Goal: Task Accomplishment & Management: Complete application form

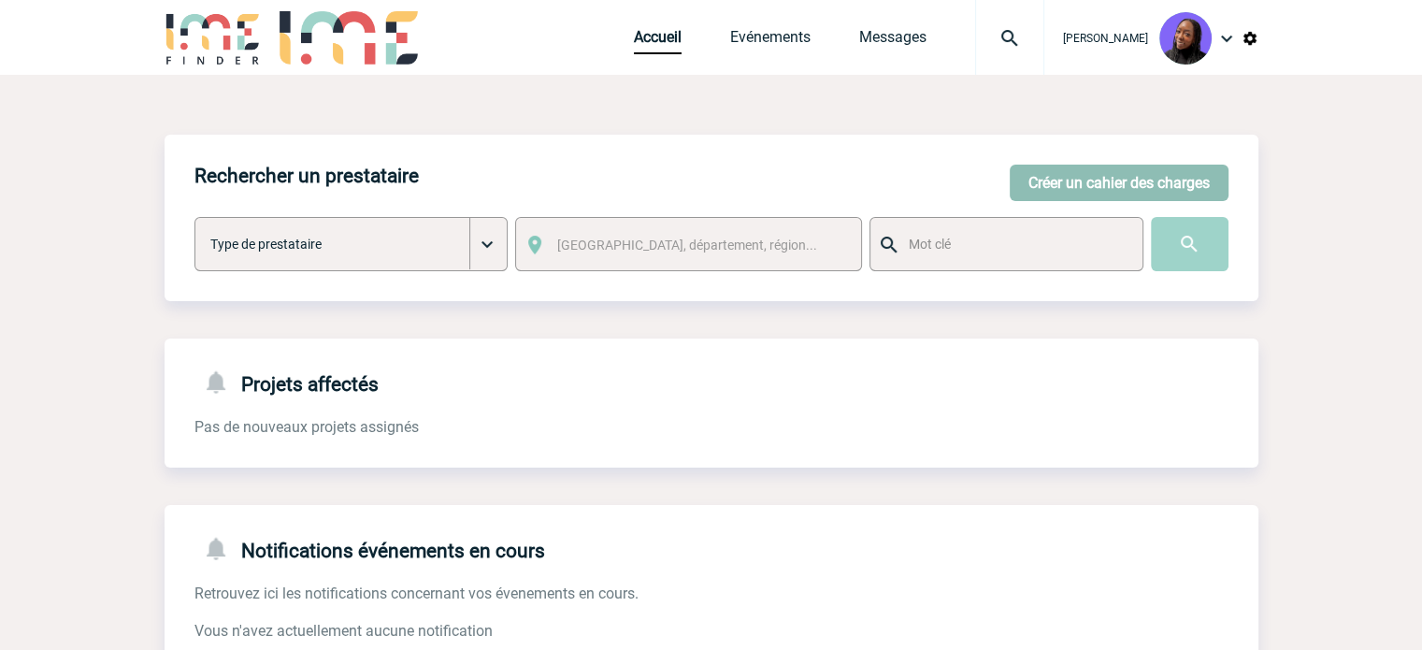
click at [1077, 181] on button "Créer un cahier des charges" at bounding box center [1119, 183] width 219 height 36
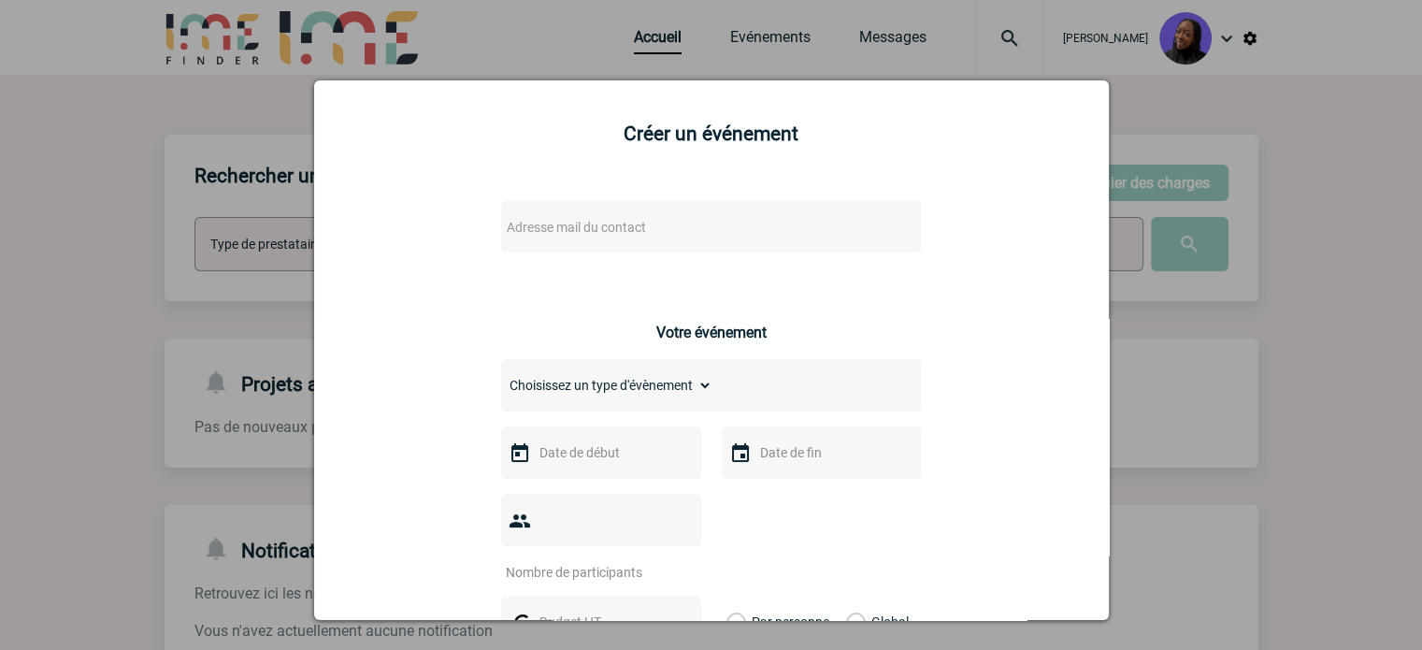
click at [545, 228] on span "Adresse mail du contact" at bounding box center [576, 227] width 139 height 15
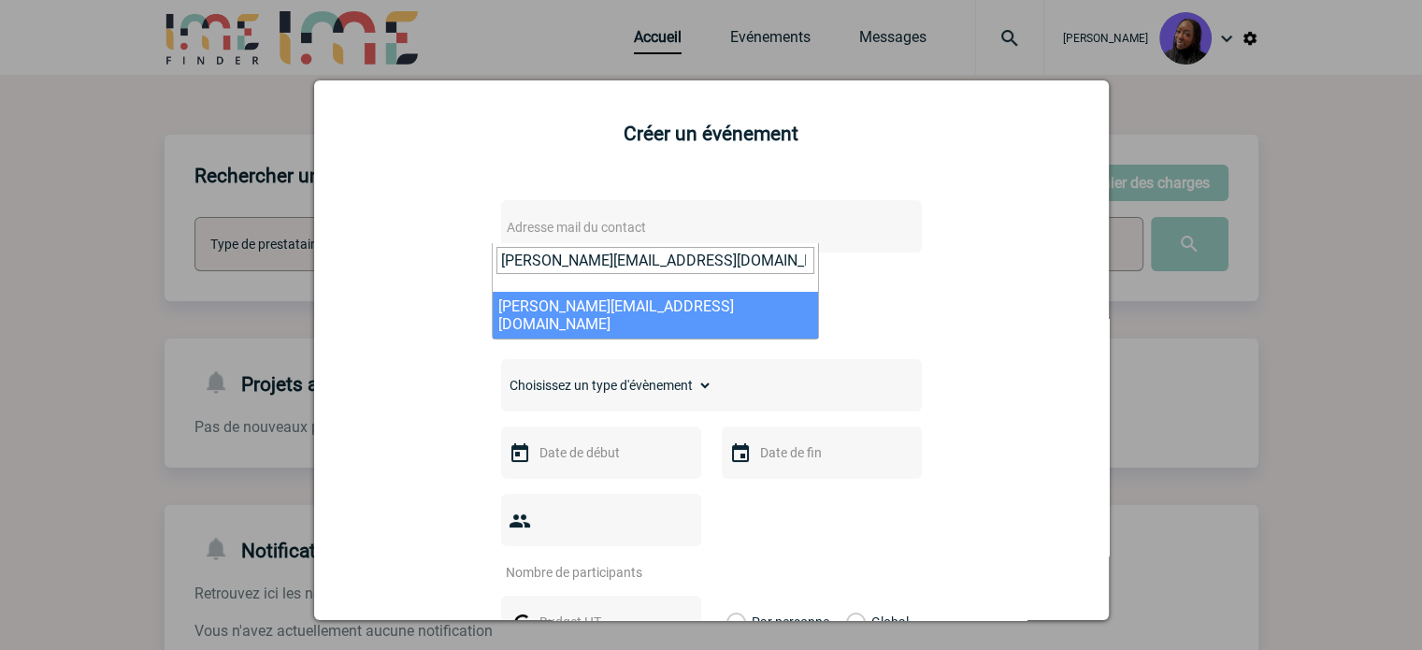
type input "[PERSON_NAME][EMAIL_ADDRESS][DOMAIN_NAME]"
select select "132901"
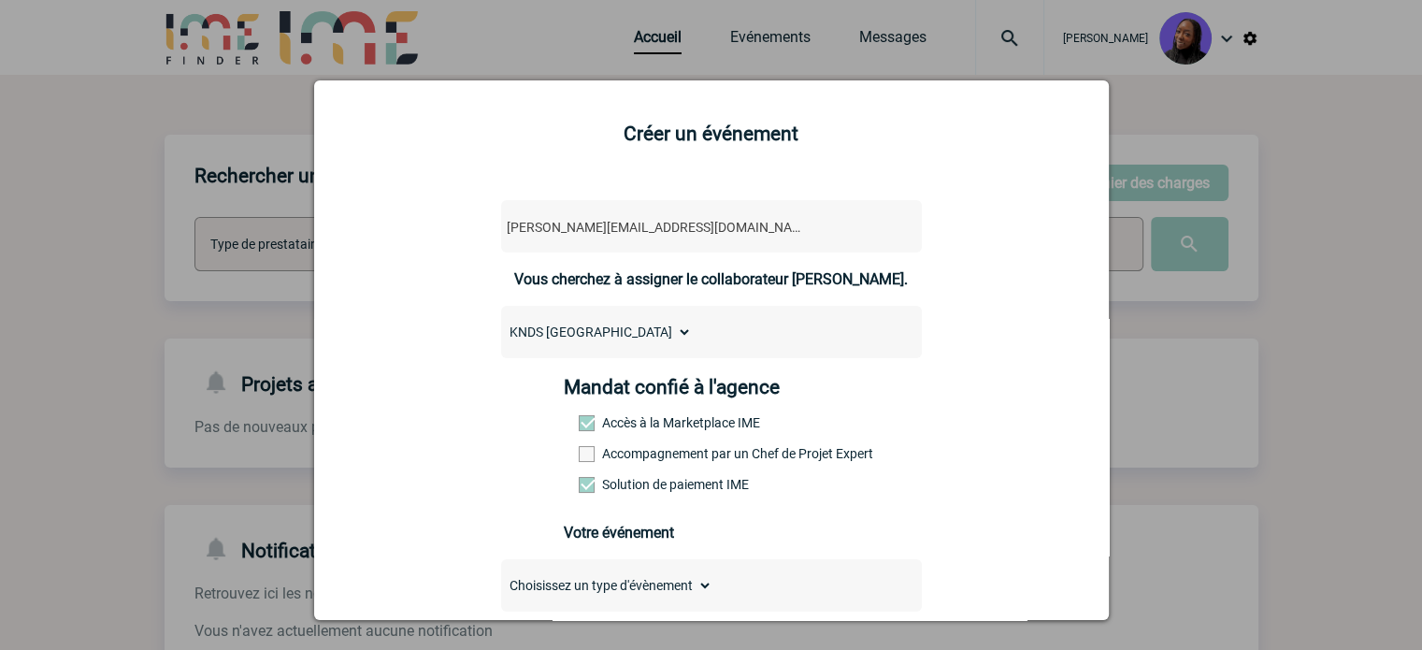
click at [661, 455] on label "Accompagnement par un Chef de Projet Expert" at bounding box center [620, 453] width 82 height 15
click at [0, 0] on input "Accompagnement par un Chef de Projet Expert" at bounding box center [0, 0] width 0 height 0
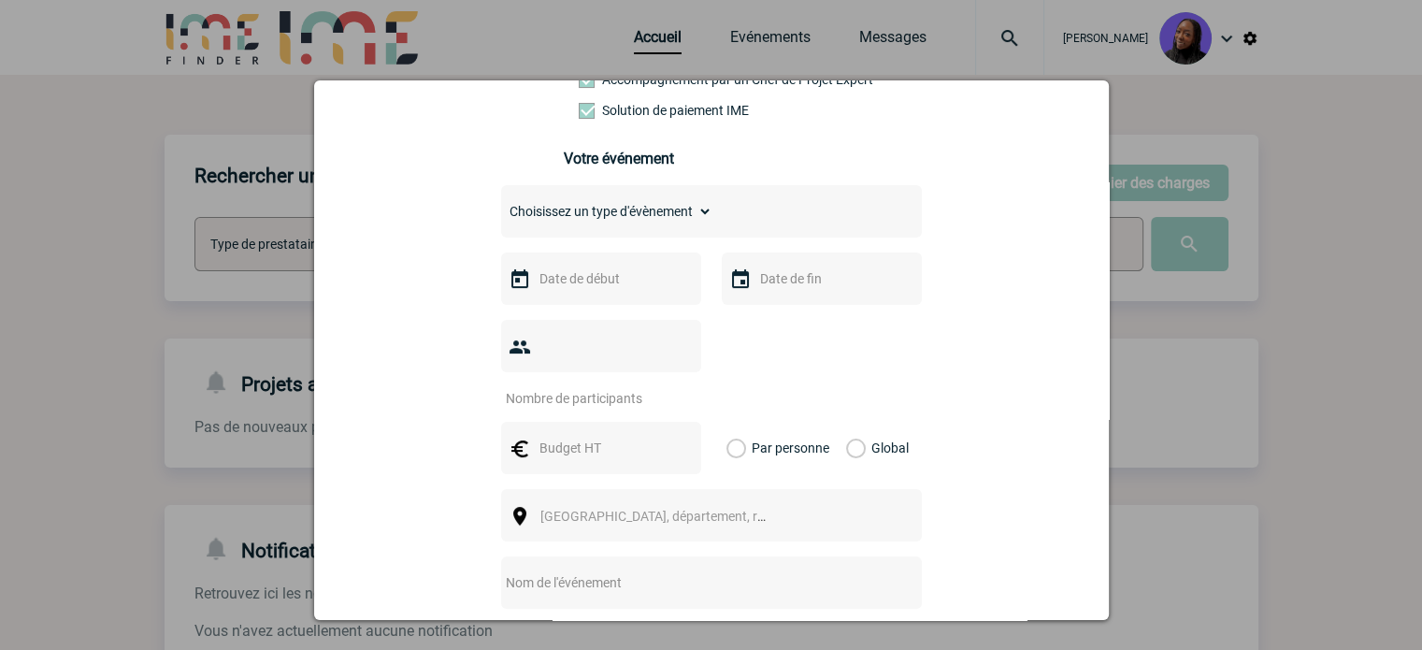
click at [598, 218] on select "Choisissez un type d'évènement Séminaire avec nuitée Séminaire sans nuitée Repa…" at bounding box center [606, 211] width 211 height 26
select select "2"
click at [501, 204] on select "Choisissez un type d'évènement Séminaire avec nuitée Séminaire sans nuitée Repa…" at bounding box center [606, 211] width 211 height 26
click at [590, 280] on input "text" at bounding box center [599, 278] width 129 height 24
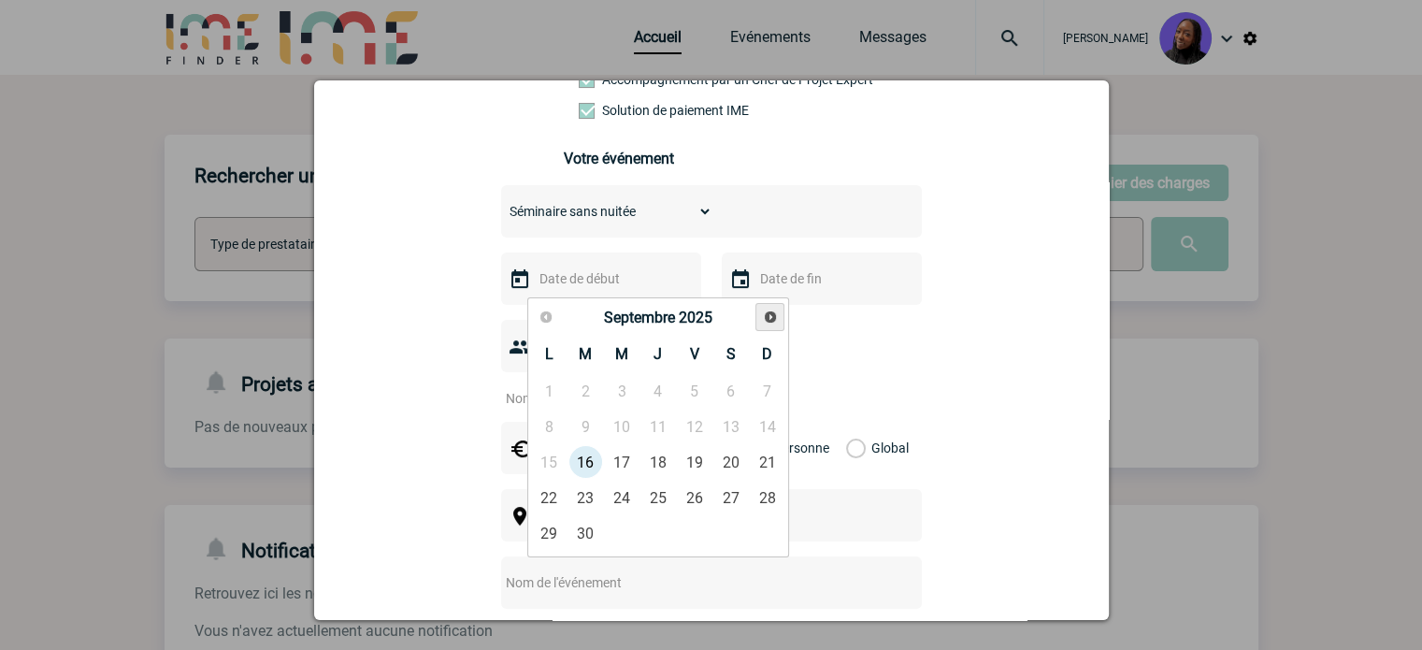
click at [770, 316] on span "Suivant" at bounding box center [770, 316] width 15 height 15
click at [622, 384] on link "1" at bounding box center [622, 391] width 35 height 34
type input "[DATE]"
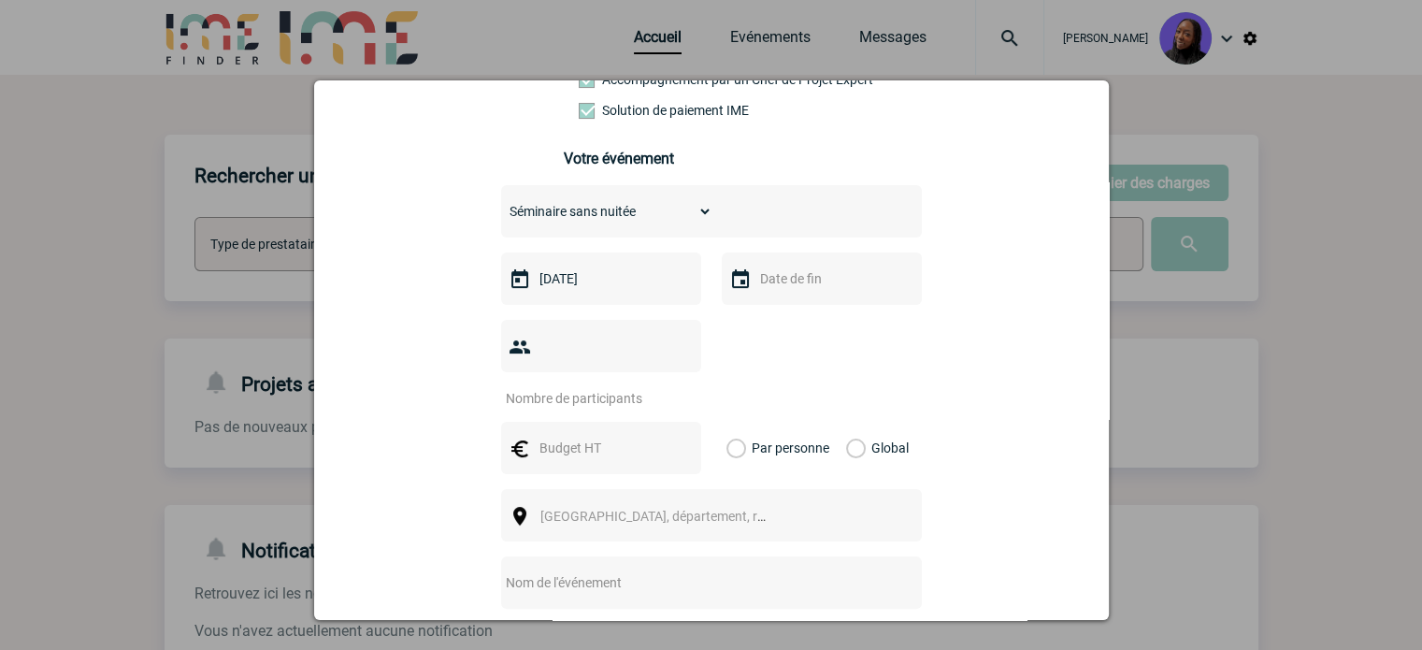
click at [805, 276] on input "text" at bounding box center [819, 278] width 129 height 24
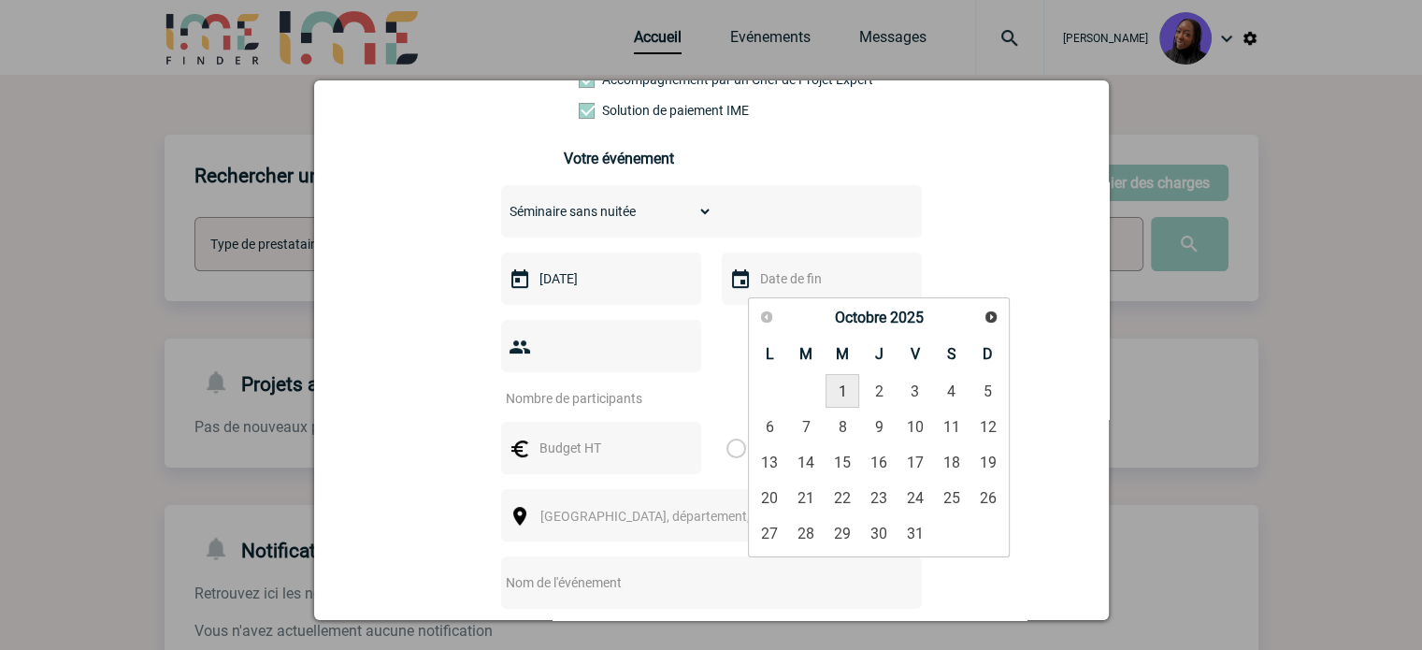
click at [842, 392] on link "1" at bounding box center [843, 391] width 35 height 34
type input "[DATE]"
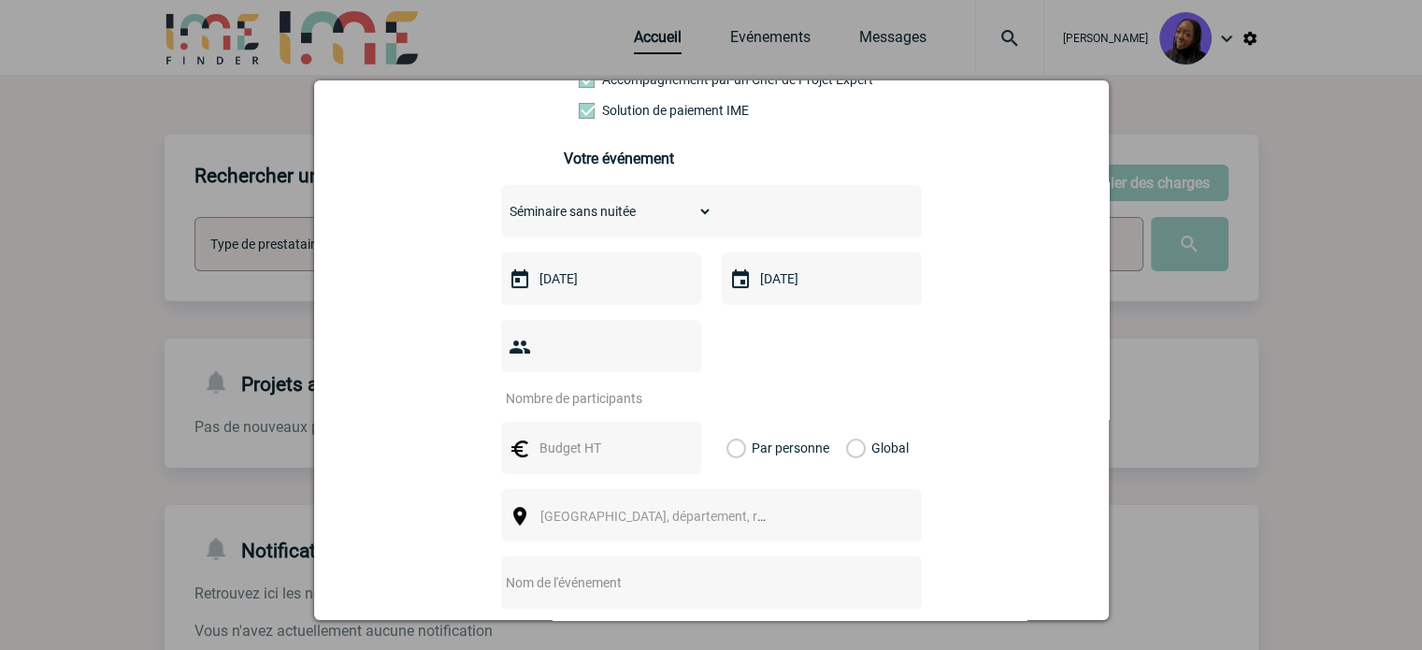
click at [613, 386] on input "number" at bounding box center [589, 398] width 176 height 24
type input "8"
click at [589, 436] on input "text" at bounding box center [599, 448] width 129 height 24
type input "710"
click at [846, 422] on label "Global" at bounding box center [852, 448] width 12 height 52
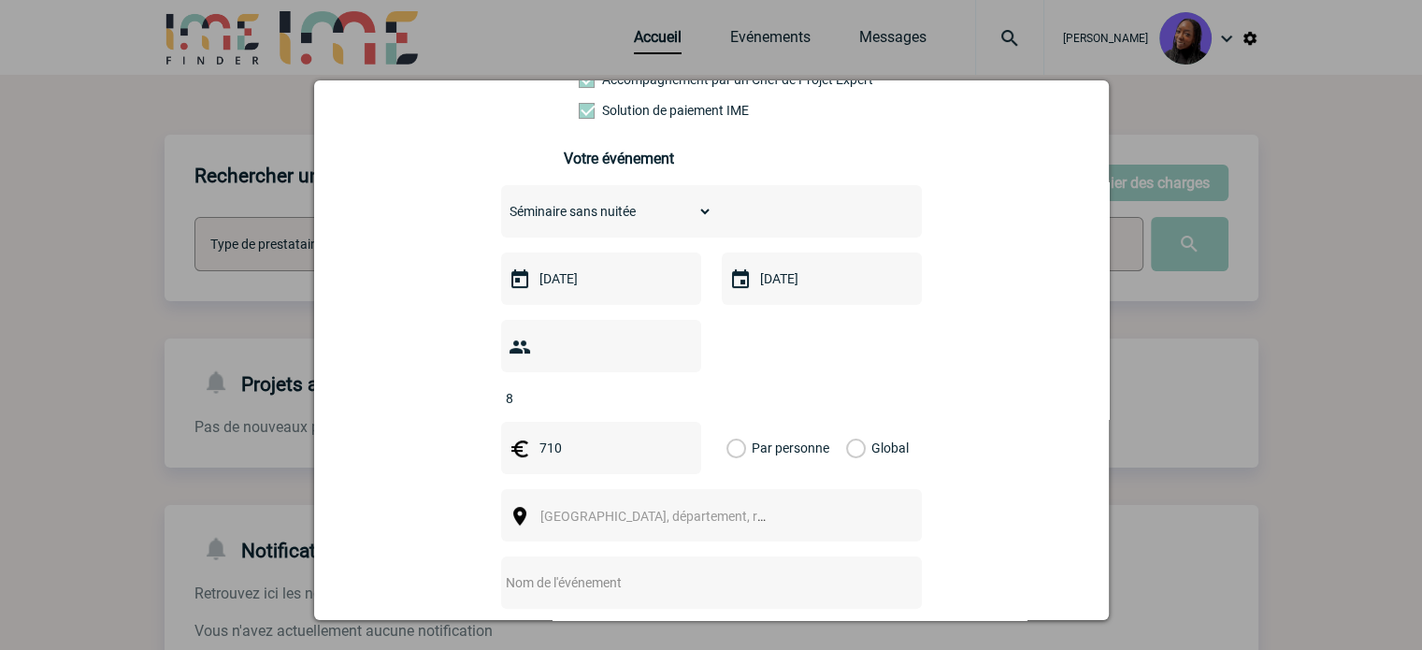
click at [0, 0] on input "Global" at bounding box center [0, 0] width 0 height 0
click at [550, 509] on span "[GEOGRAPHIC_DATA], département, région..." at bounding box center [670, 516] width 260 height 15
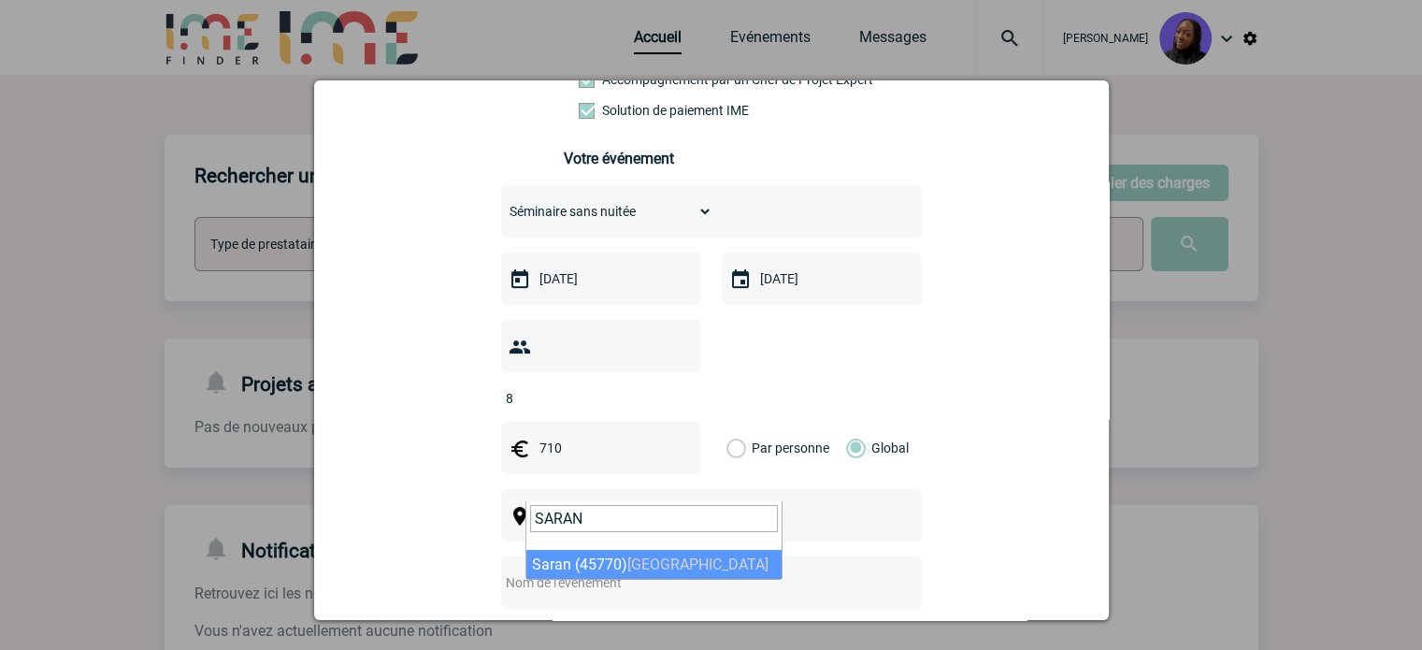
type input "SARAN"
select select "4403"
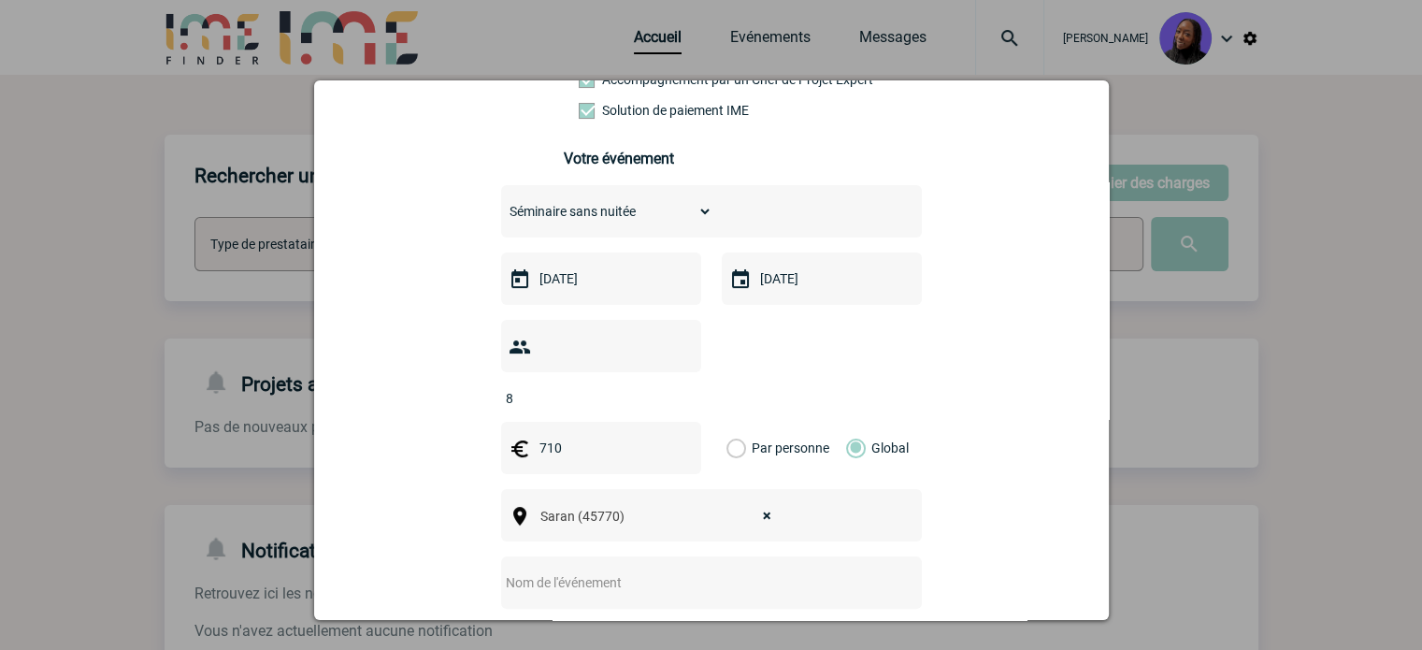
click at [583, 570] on input "text" at bounding box center [686, 582] width 371 height 24
click at [631, 570] on input "Centralisation -" at bounding box center [686, 582] width 371 height 24
paste input "[PERSON_NAME]"
click at [617, 570] on input "Centralisation - [PERSON_NAME]" at bounding box center [686, 582] width 371 height 24
drag, startPoint x: 586, startPoint y: 553, endPoint x: 765, endPoint y: 554, distance: 178.6
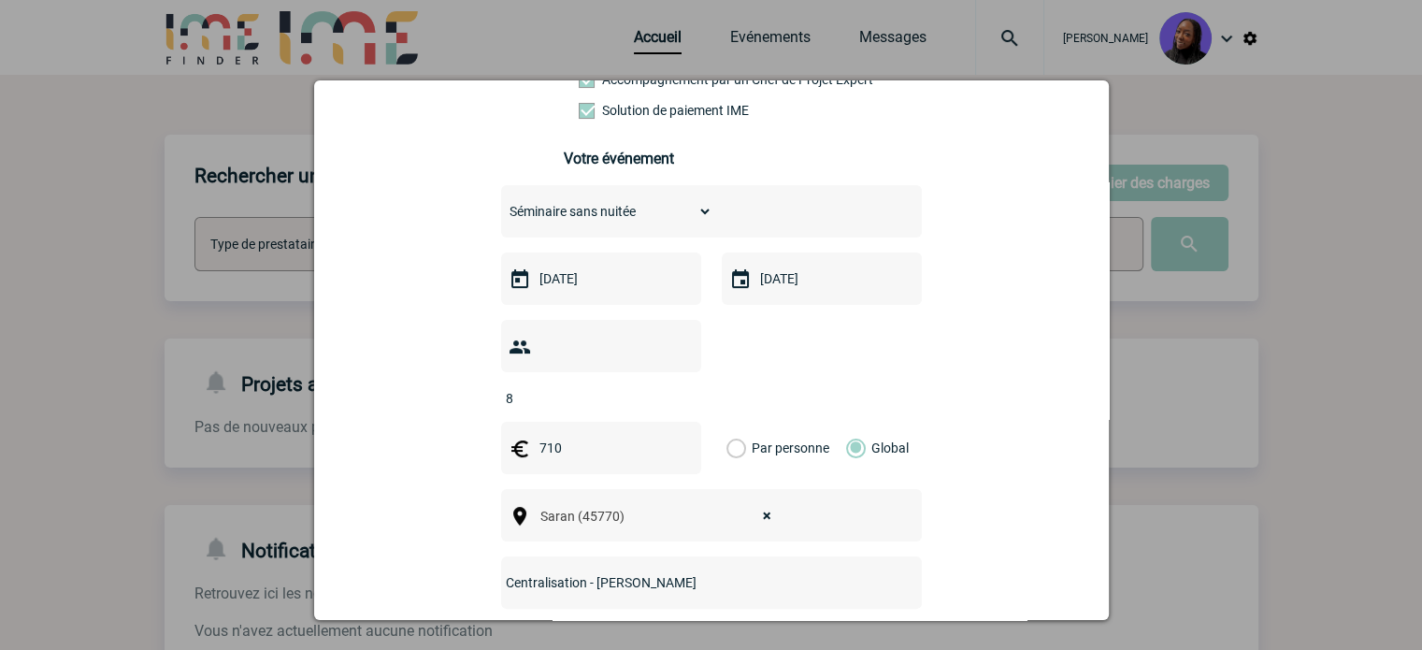
click at [763, 570] on input "Centralisation - [PERSON_NAME]" at bounding box center [686, 582] width 371 height 24
paste input "Séminaires [PERSON_NAME]"
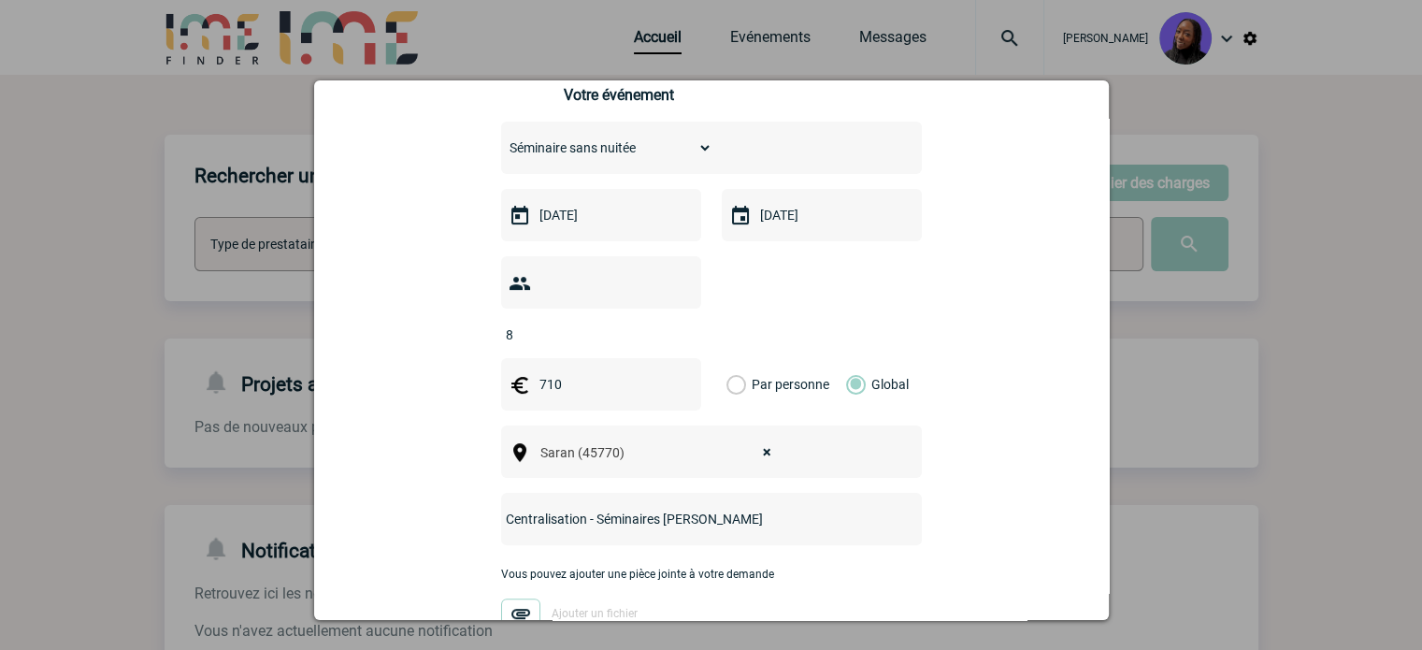
scroll to position [655, 0]
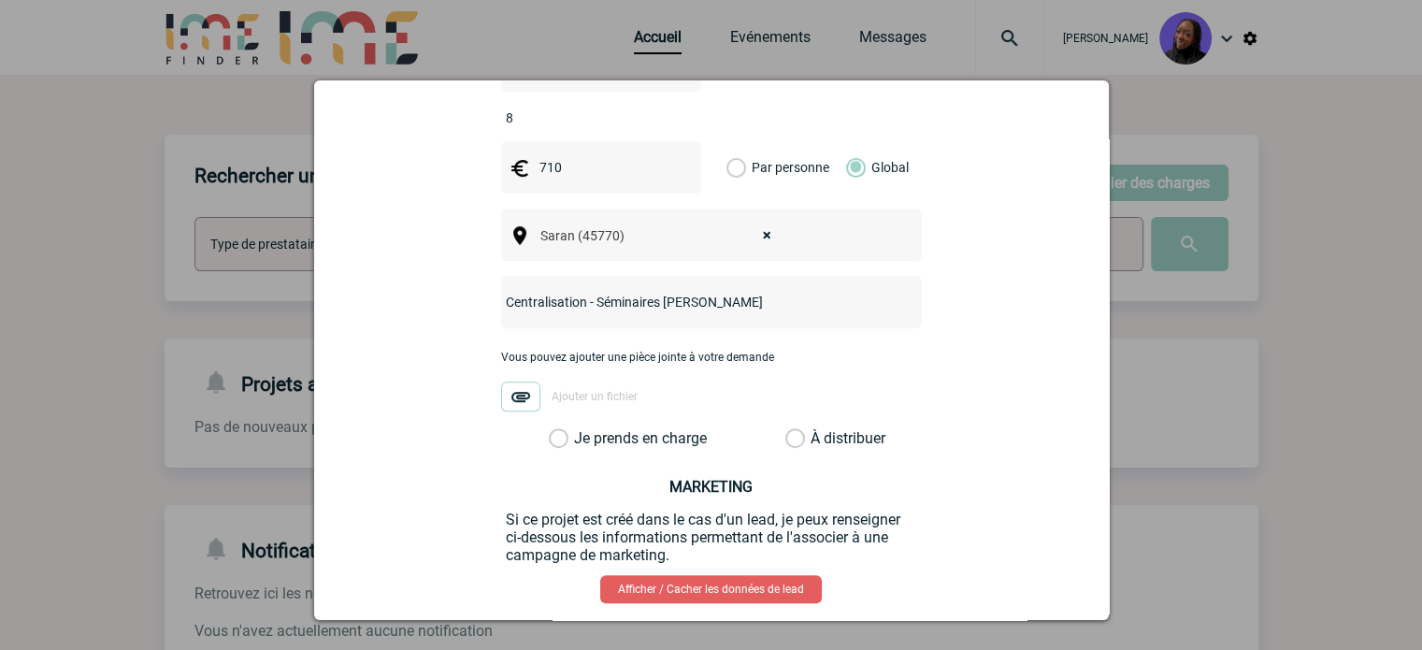
type input "Centralisation - Séminaires [PERSON_NAME]"
click at [549, 429] on label "Je prends en charge" at bounding box center [565, 438] width 32 height 19
click at [0, 0] on input "Je prends en charge" at bounding box center [0, 0] width 0 height 0
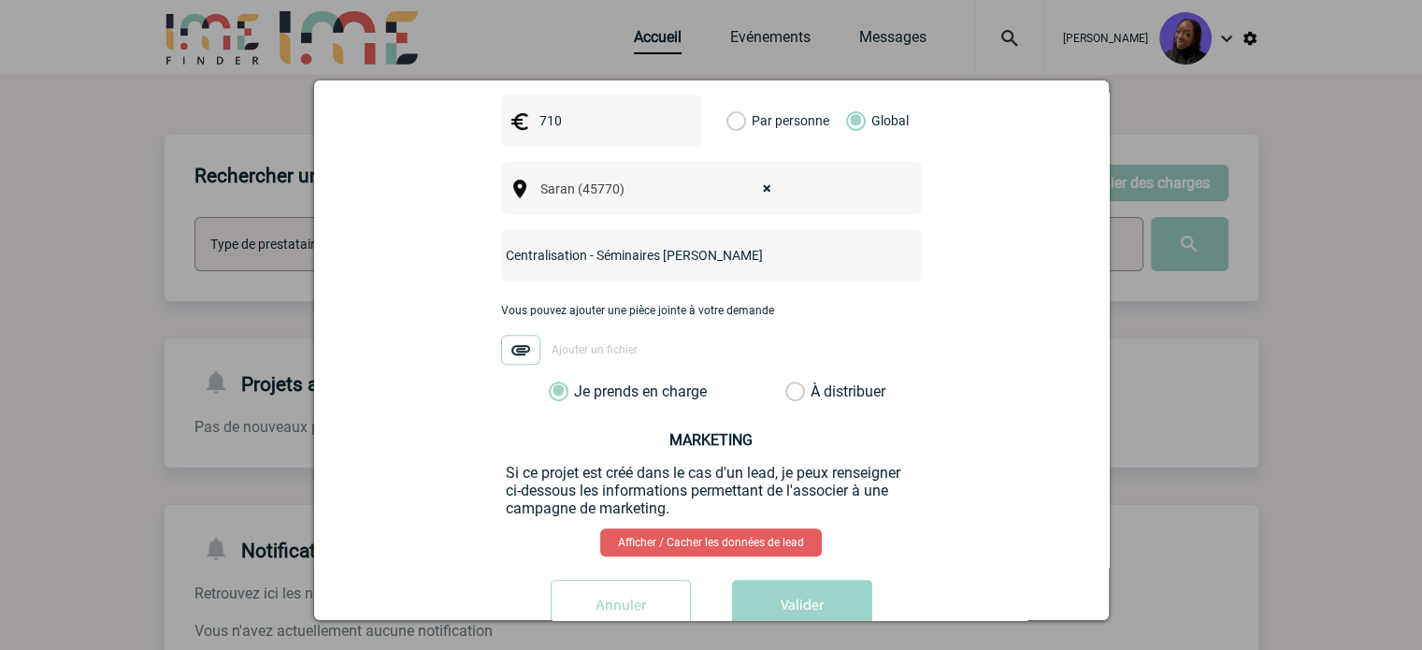
scroll to position [727, 0]
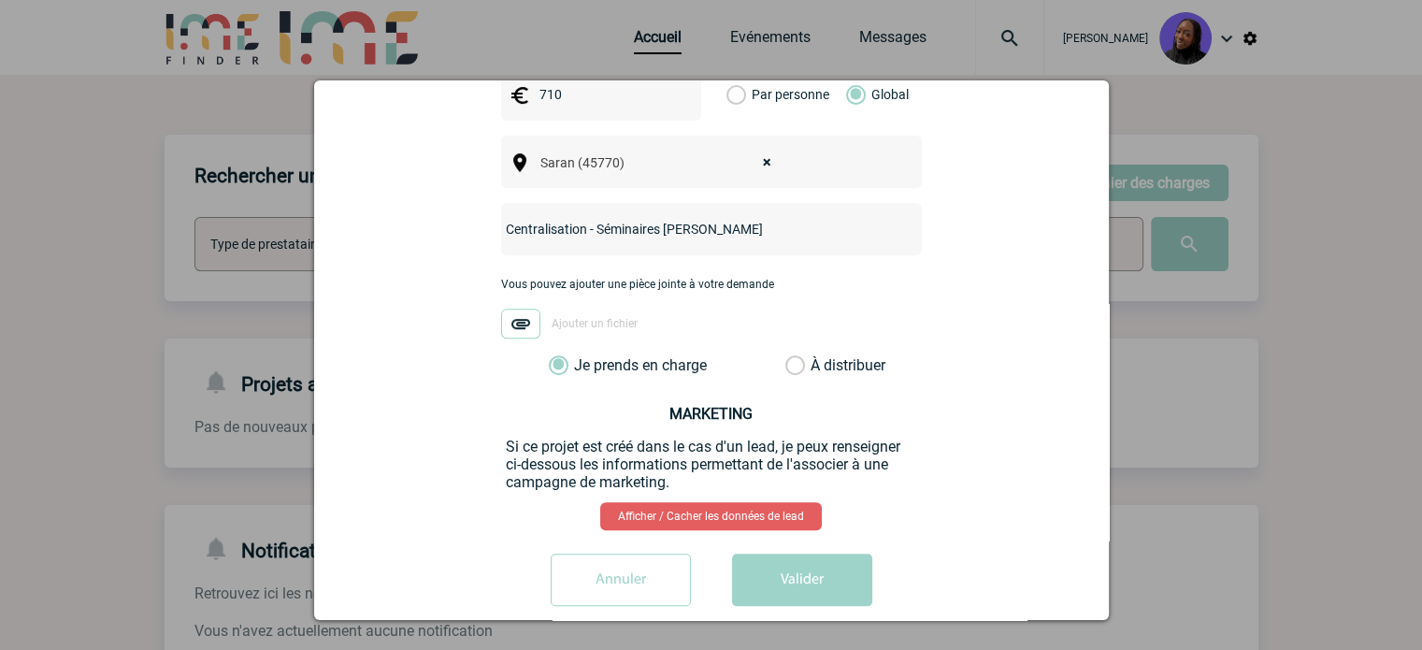
click at [783, 554] on button "Valider" at bounding box center [802, 580] width 140 height 52
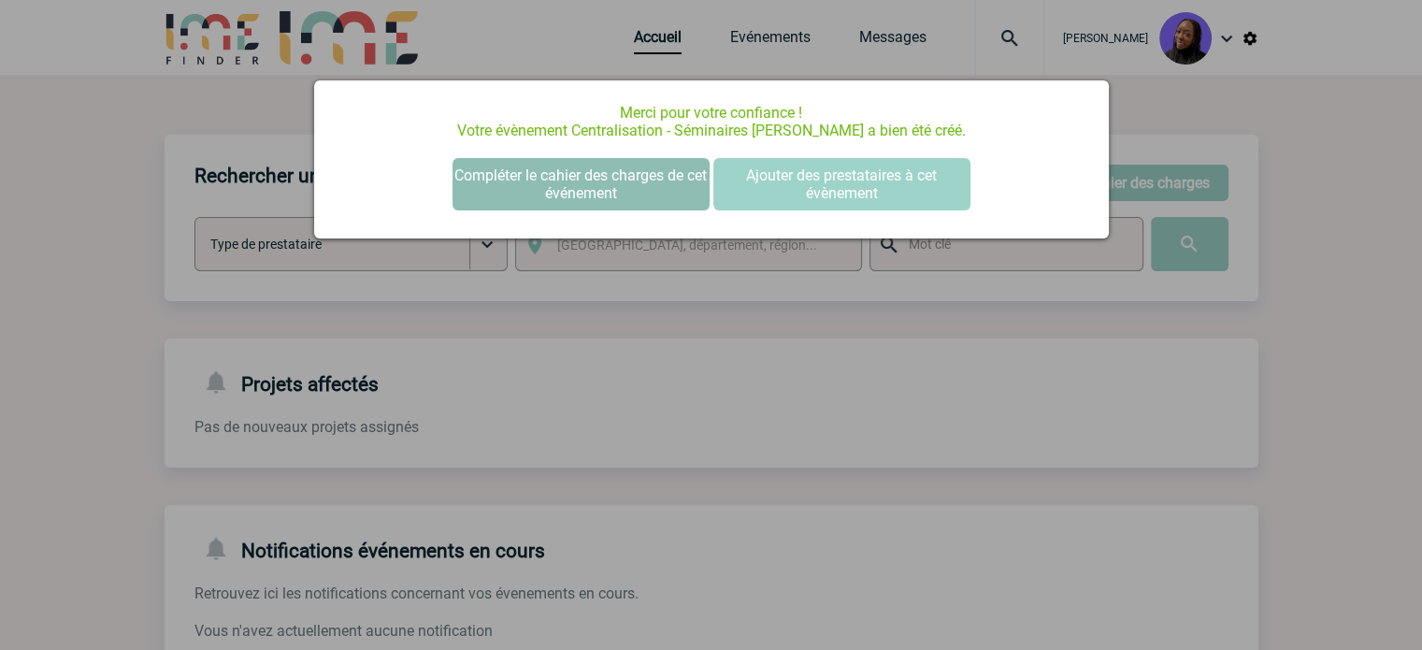
click at [585, 175] on button "Compléter le cahier des charges de cet événement" at bounding box center [581, 184] width 257 height 52
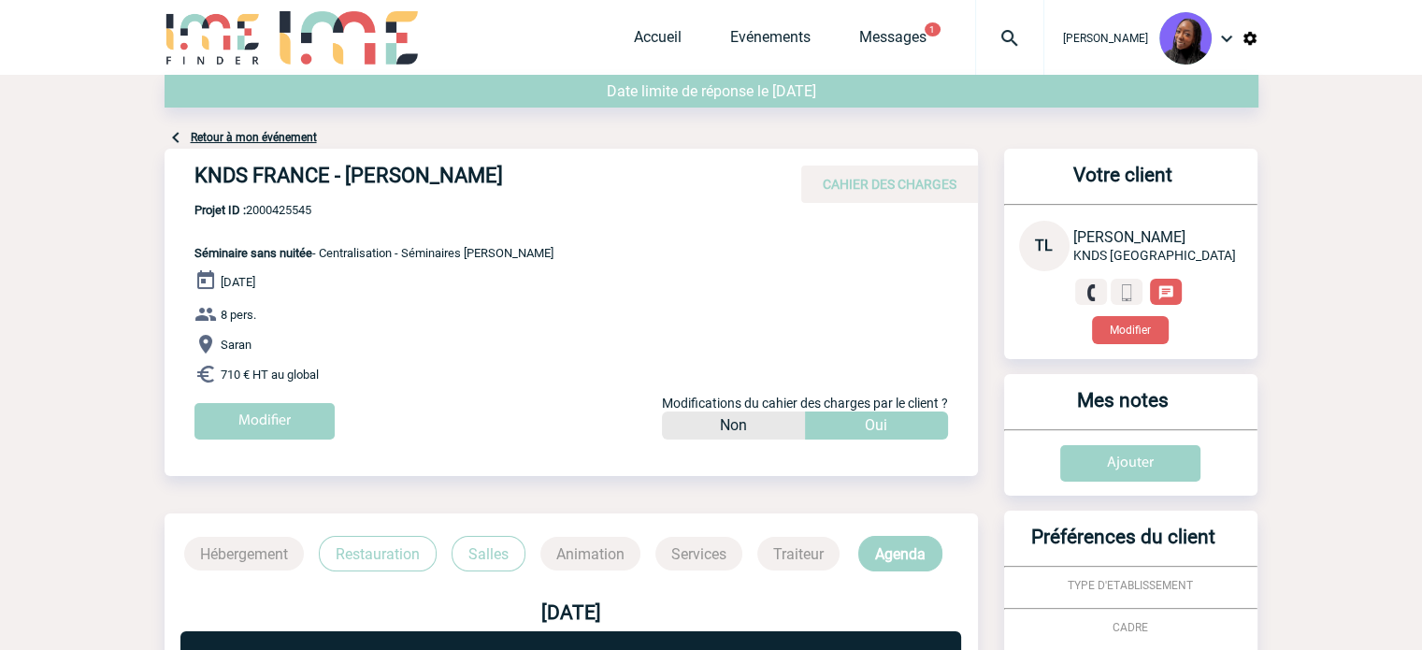
click at [362, 173] on h4 "KNDS FRANCE - Thomas LARUE" at bounding box center [474, 180] width 561 height 32
click at [361, 173] on h4 "KNDS FRANCE - Thomas LARUE" at bounding box center [474, 180] width 561 height 32
click at [363, 171] on h4 "KNDS FRANCE - Thomas LARUE" at bounding box center [474, 180] width 561 height 32
copy div "KNDS FRANCE - Thomas LARUE"
click at [290, 209] on span "Projet ID : 2000425545" at bounding box center [373, 210] width 359 height 14
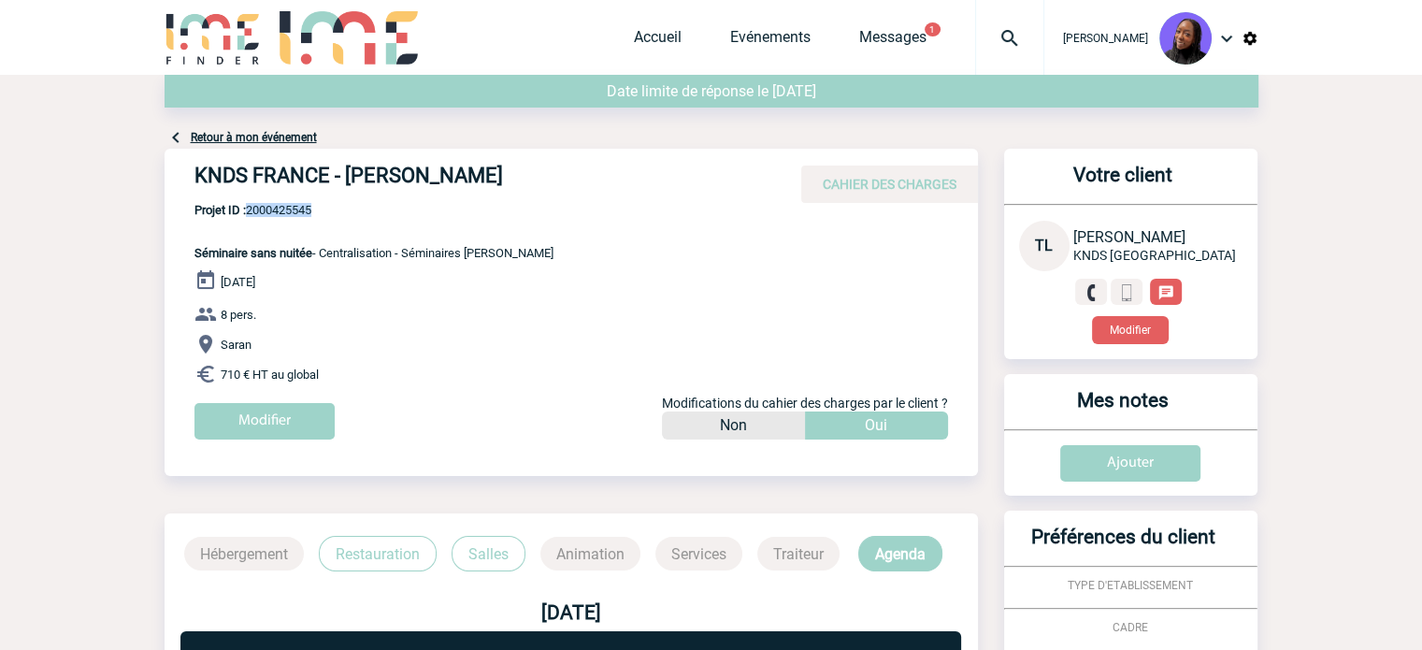
click at [290, 209] on span "Projet ID : 2000425545" at bounding box center [373, 210] width 359 height 14
copy span "2000425545"
drag, startPoint x: 276, startPoint y: 359, endPoint x: 187, endPoint y: 252, distance: 139.5
click at [187, 252] on div "KNDS FRANCE - Thomas LARUE CAHIER DES CHARGES KNDS FRANCE - Thomas LARUE - Sémi…" at bounding box center [571, 301] width 813 height 305
copy div "Séminaire sans nuitée - Centralisation - Séminaires EVA Orléans 01 Octobre 2025…"
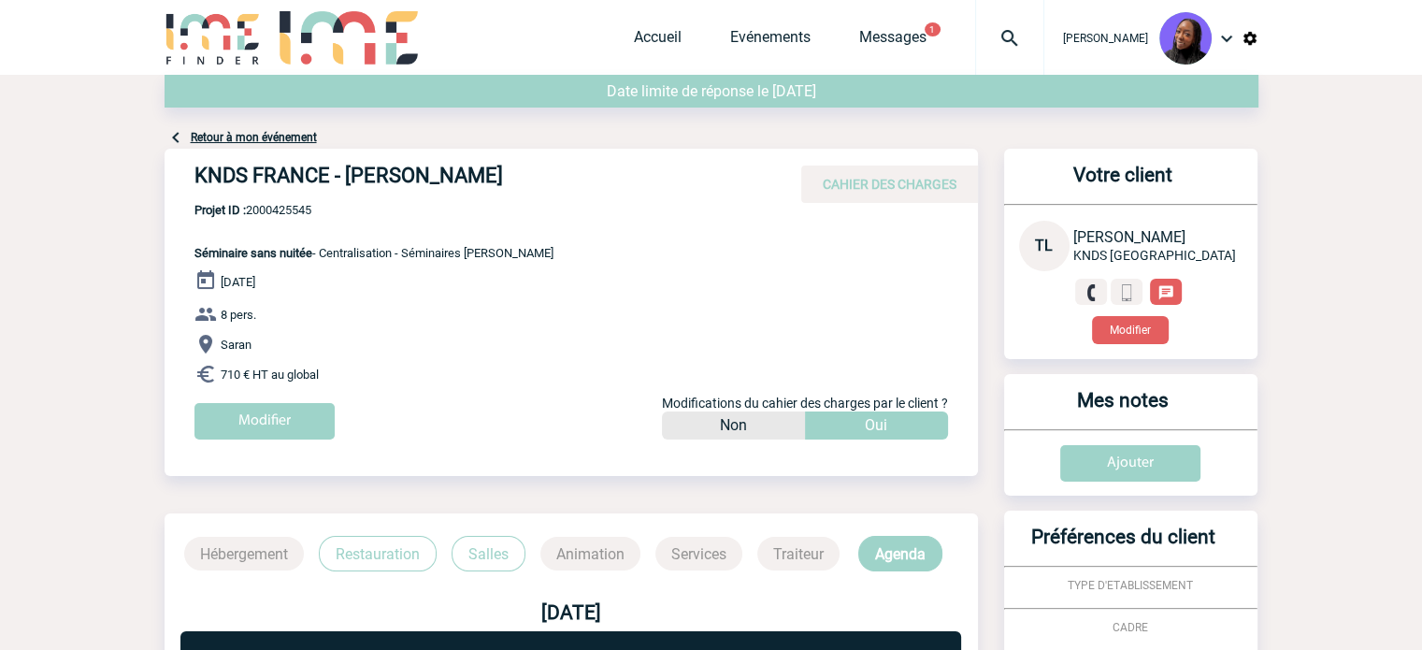
click at [337, 210] on span "Projet ID : 2000425545" at bounding box center [373, 210] width 359 height 14
click at [285, 211] on span "Projet ID : 2000425545" at bounding box center [373, 210] width 359 height 14
copy span "2000425545"
drag, startPoint x: 505, startPoint y: 178, endPoint x: 348, endPoint y: 172, distance: 157.2
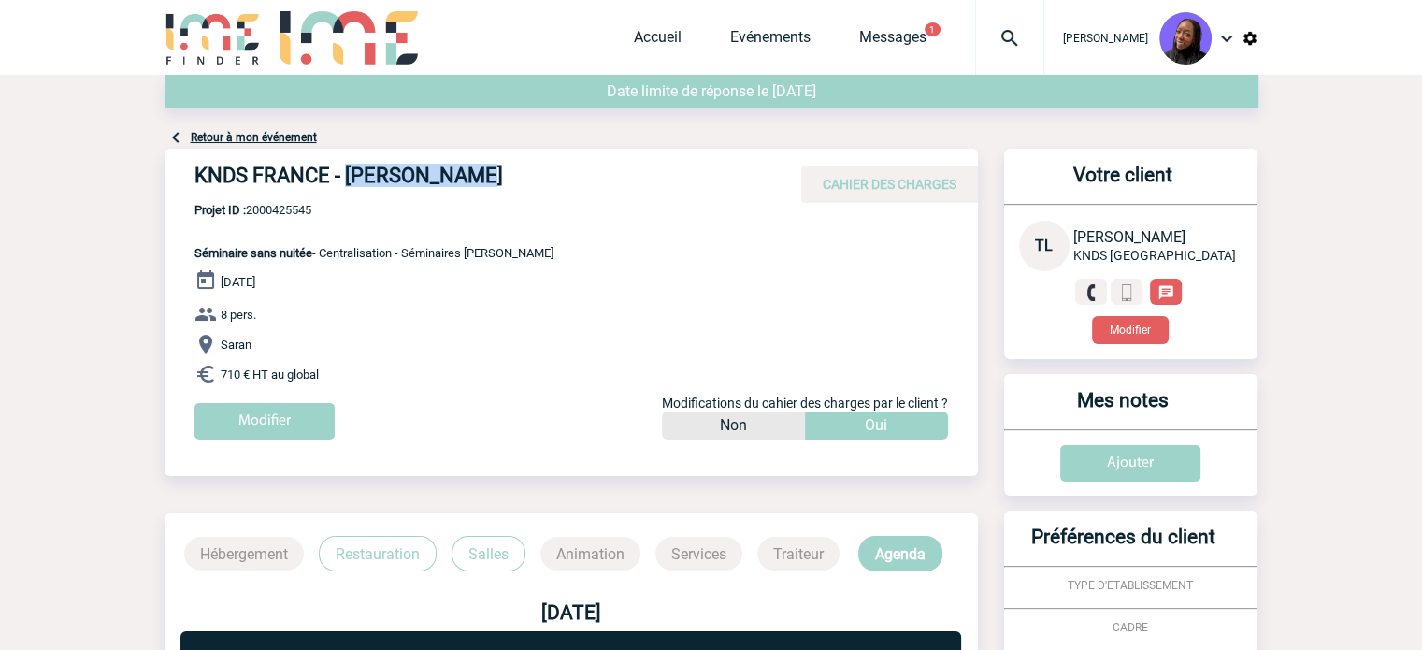
click at [348, 172] on h4 "KNDS FRANCE - Thomas LARUE" at bounding box center [474, 180] width 561 height 32
copy h4 "Thomas LARUE"
click at [646, 30] on link "Accueil" at bounding box center [658, 41] width 48 height 26
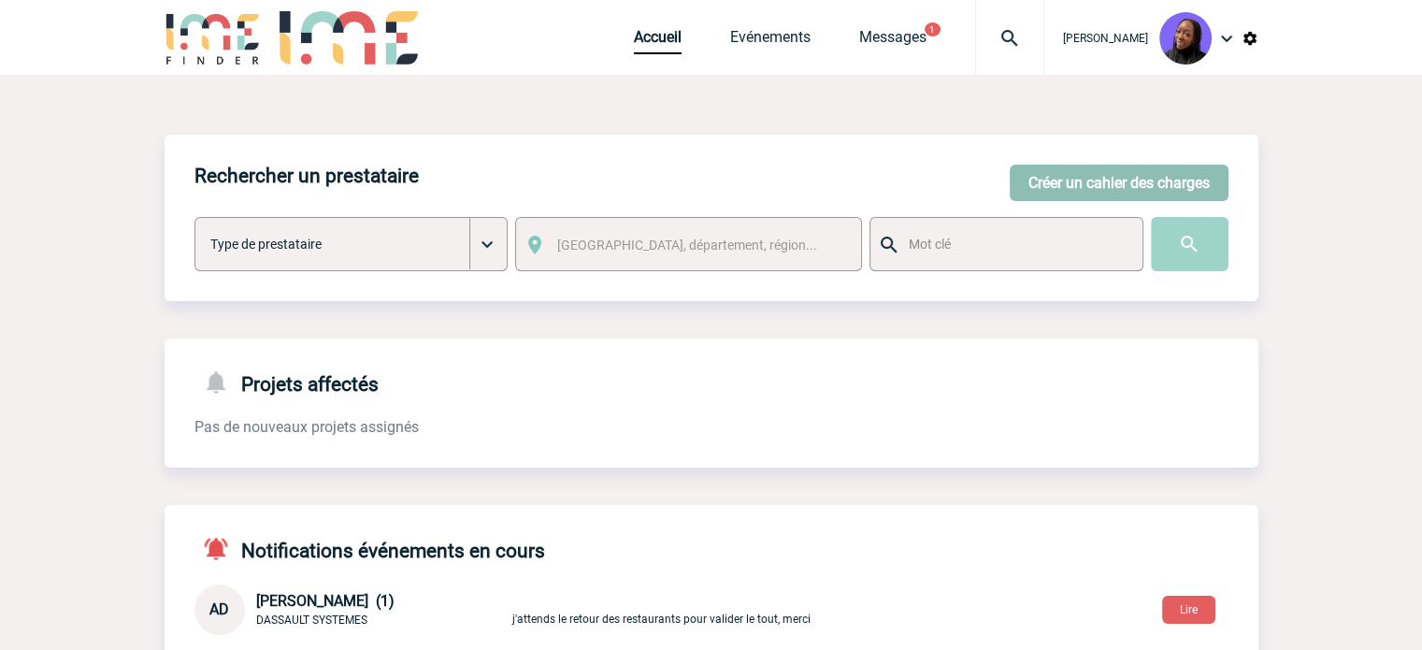
click at [1091, 181] on button "Créer un cahier des charges" at bounding box center [1119, 183] width 219 height 36
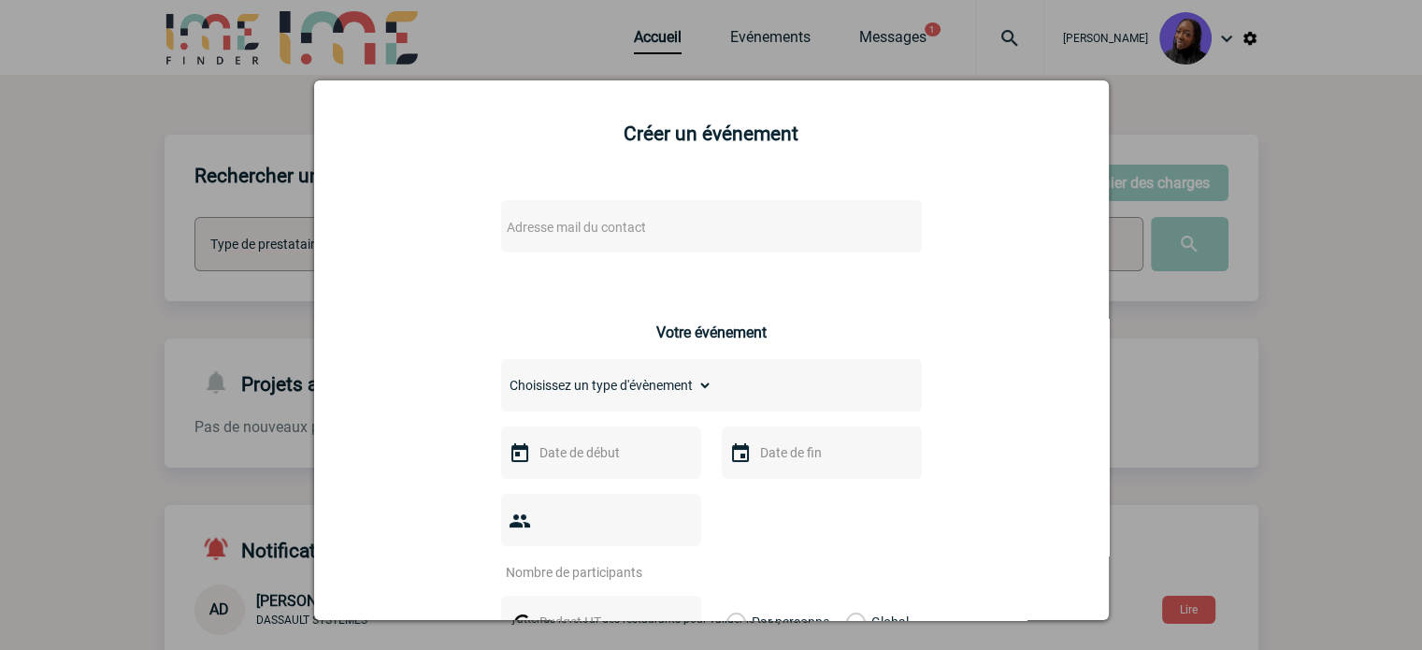
click at [710, 215] on div "Adresse mail du contact" at bounding box center [711, 226] width 421 height 52
click at [710, 230] on span "Adresse mail du contact" at bounding box center [662, 227] width 327 height 26
drag, startPoint x: 527, startPoint y: 253, endPoint x: 402, endPoint y: 249, distance: 125.4
click at [402, 249] on body "Tabaski THIAM Accueil Evénements 1" at bounding box center [711, 471] width 1422 height 943
type input "Anne-Catherine.Marka@sanofi.com"
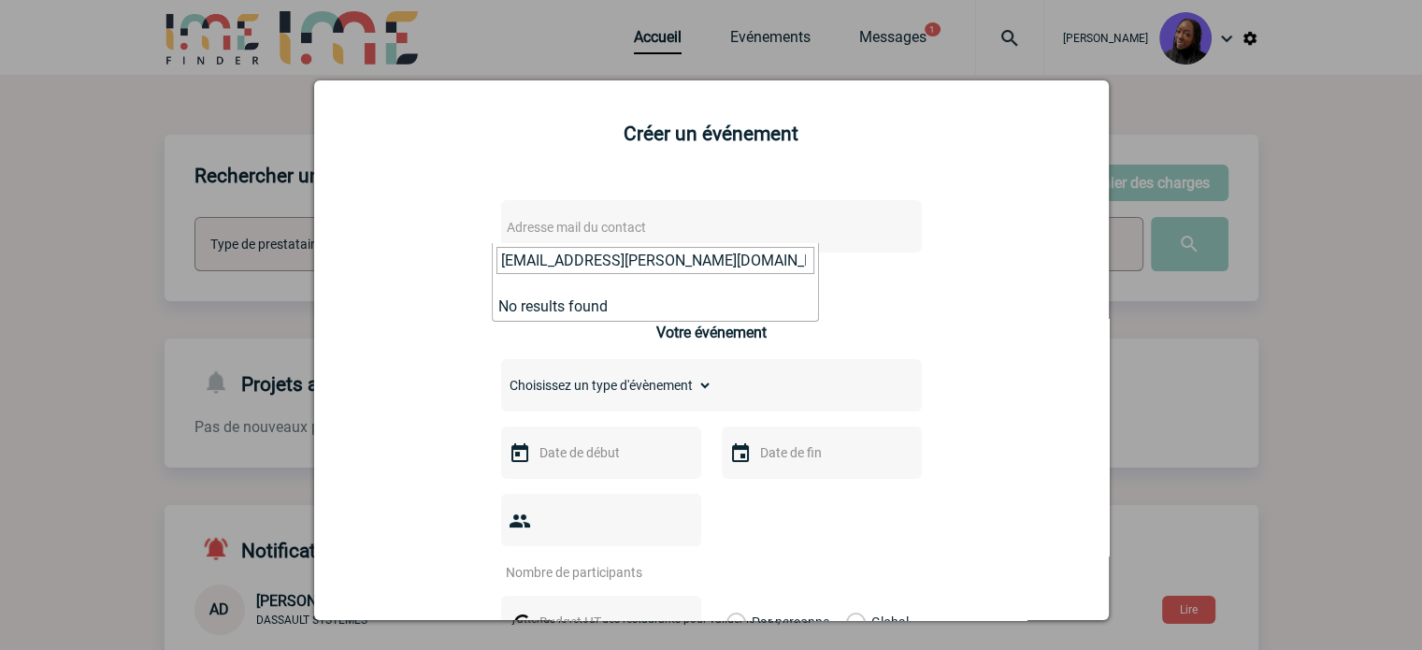
click at [745, 252] on input "Anne-Catherine.Marka@sanofi.com" at bounding box center [655, 260] width 318 height 27
click at [1313, 245] on div at bounding box center [711, 325] width 1422 height 650
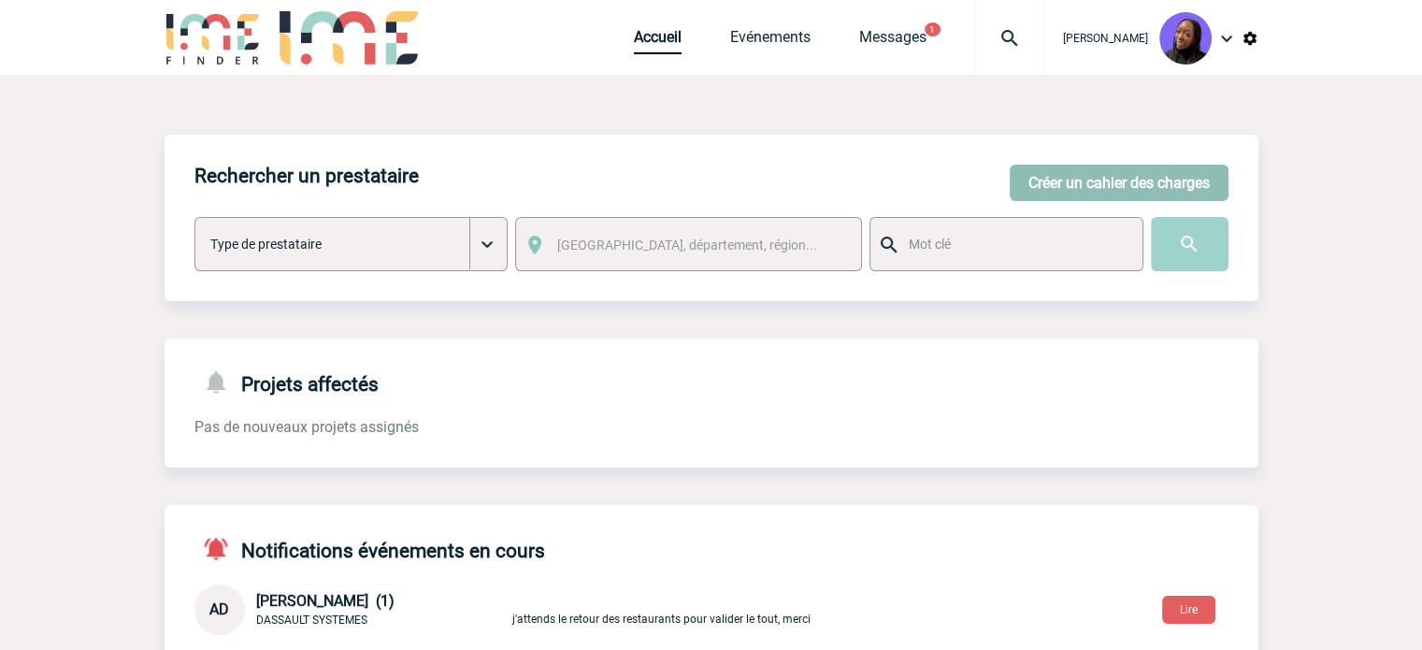
click at [1101, 177] on button "Créer un cahier des charges" at bounding box center [1119, 183] width 219 height 36
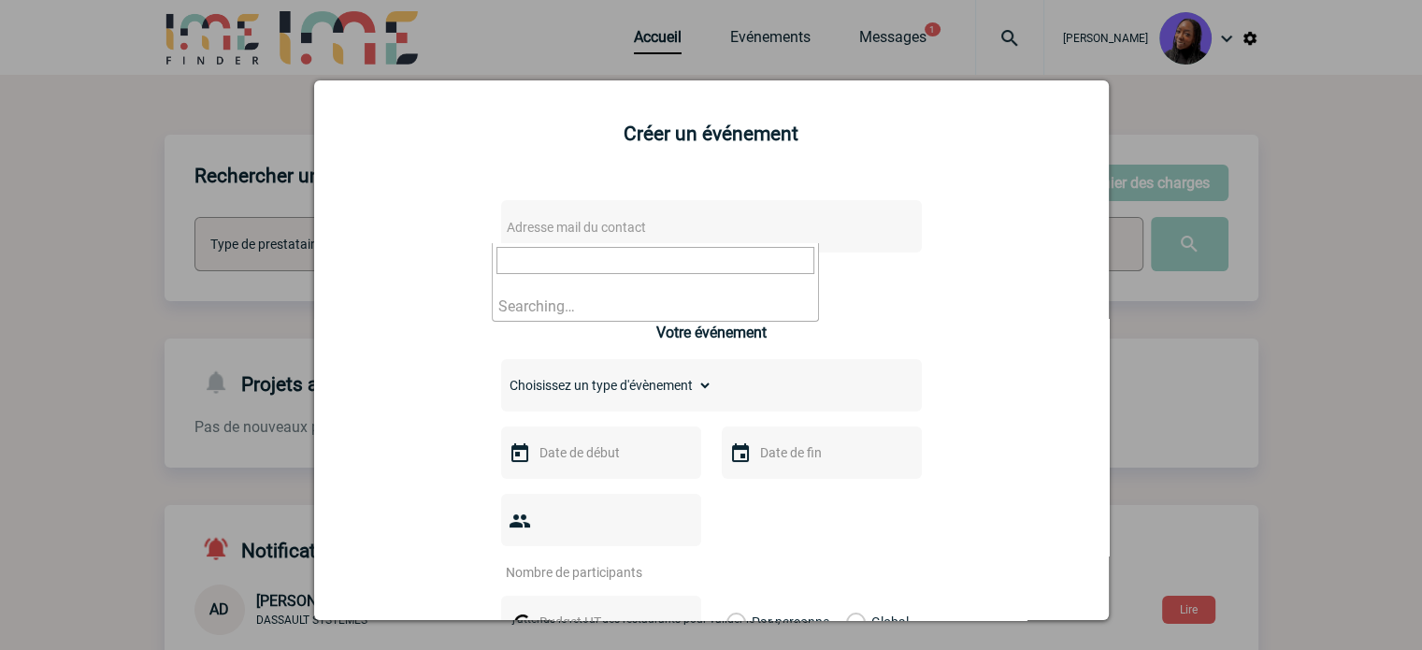
click at [562, 232] on span "Adresse mail du contact" at bounding box center [576, 227] width 139 height 15
type input "Anne-Catherine.Marka@sanofi.com"
click at [755, 231] on span "Adresse mail du contact" at bounding box center [662, 227] width 327 height 26
click at [628, 223] on span "Adresse mail du contact" at bounding box center [576, 227] width 139 height 15
type input "anne-catherine.marka@sanofi.com"
